Goal: Task Accomplishment & Management: Use online tool/utility

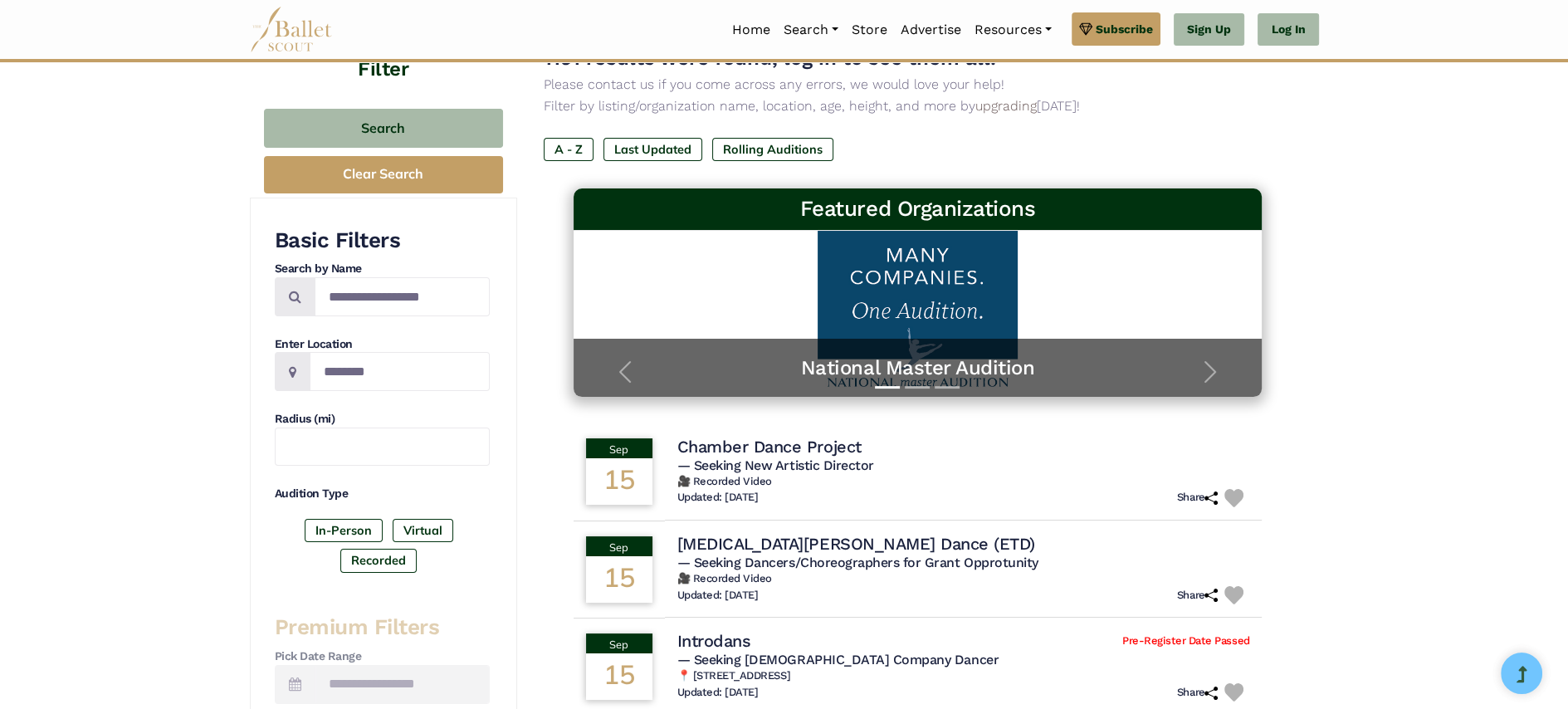
scroll to position [166, 0]
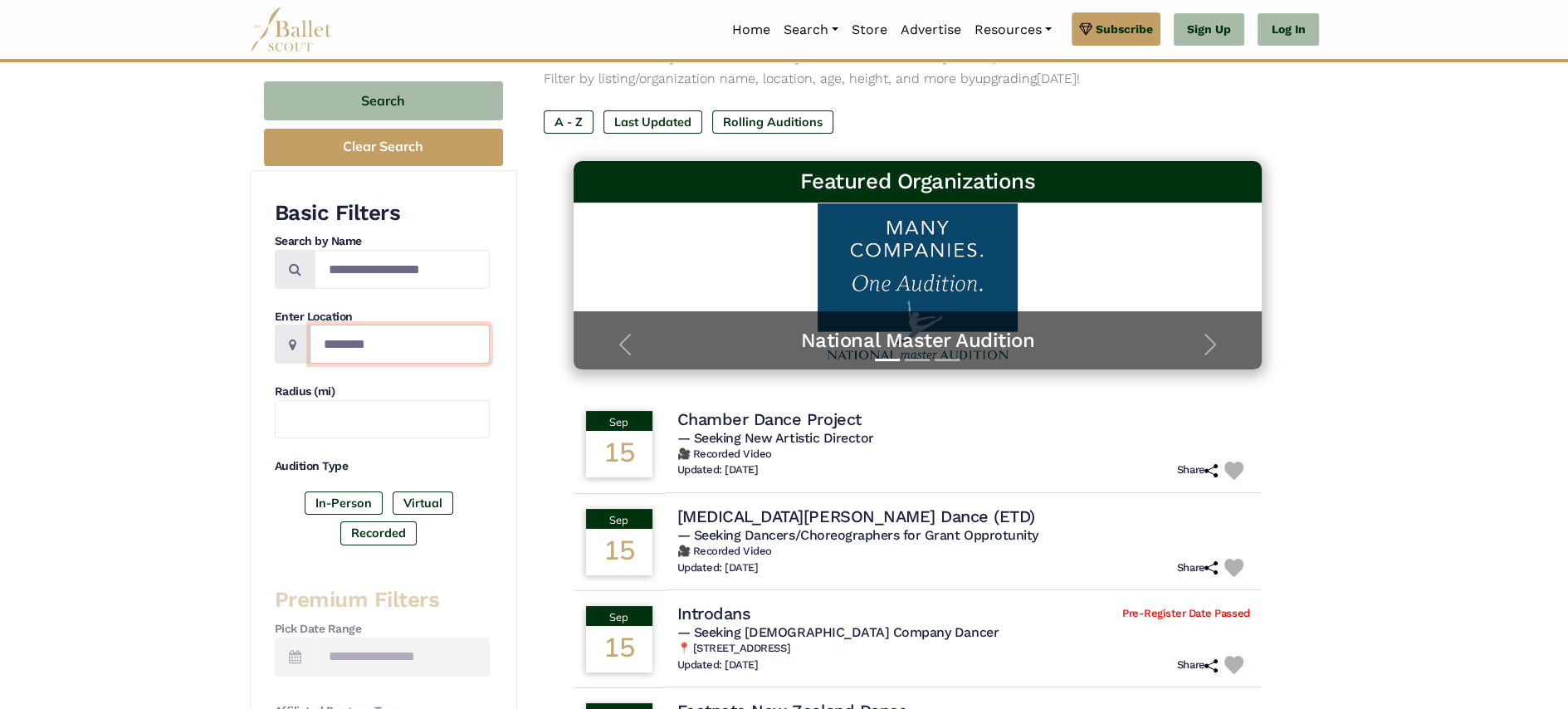
click at [342, 336] on input "Location" at bounding box center [399, 344] width 180 height 39
type input "**********"
click at [318, 502] on label "In-Person" at bounding box center [343, 503] width 78 height 23
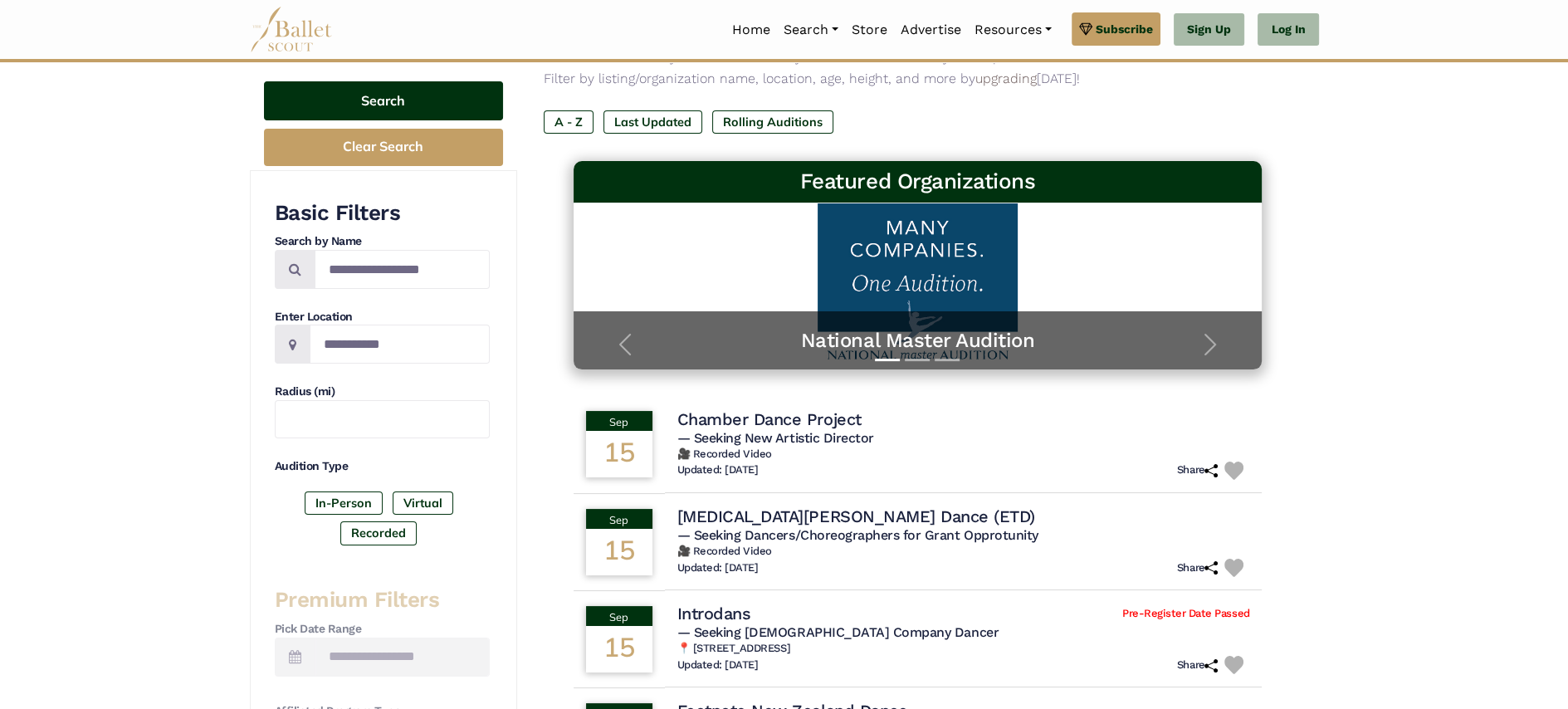
click at [428, 103] on button "Search" at bounding box center [383, 101] width 239 height 39
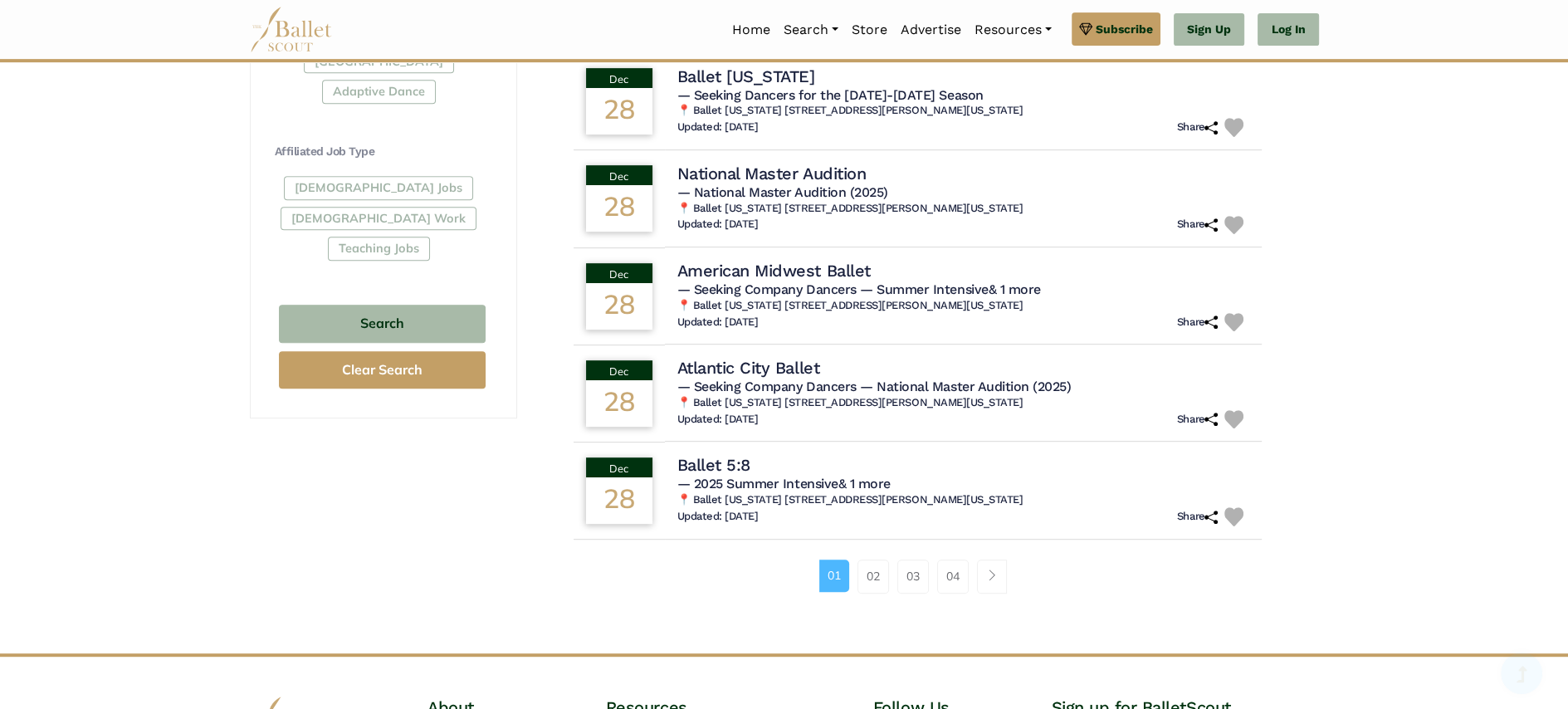
scroll to position [913, 0]
click at [854, 564] on li "01" at bounding box center [839, 575] width 39 height 33
click at [869, 565] on link "02" at bounding box center [873, 575] width 32 height 33
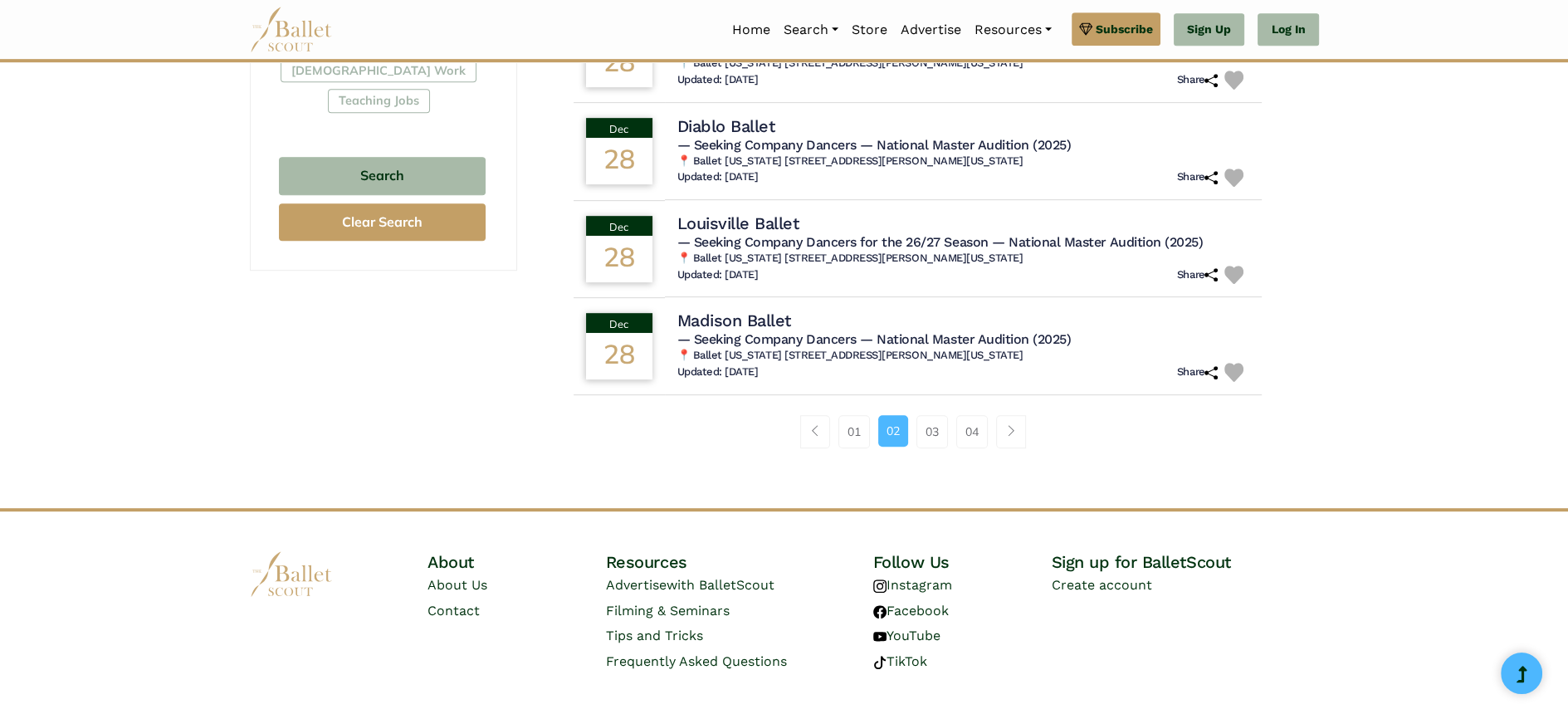
scroll to position [1090, 0]
